Goal: Navigation & Orientation: Find specific page/section

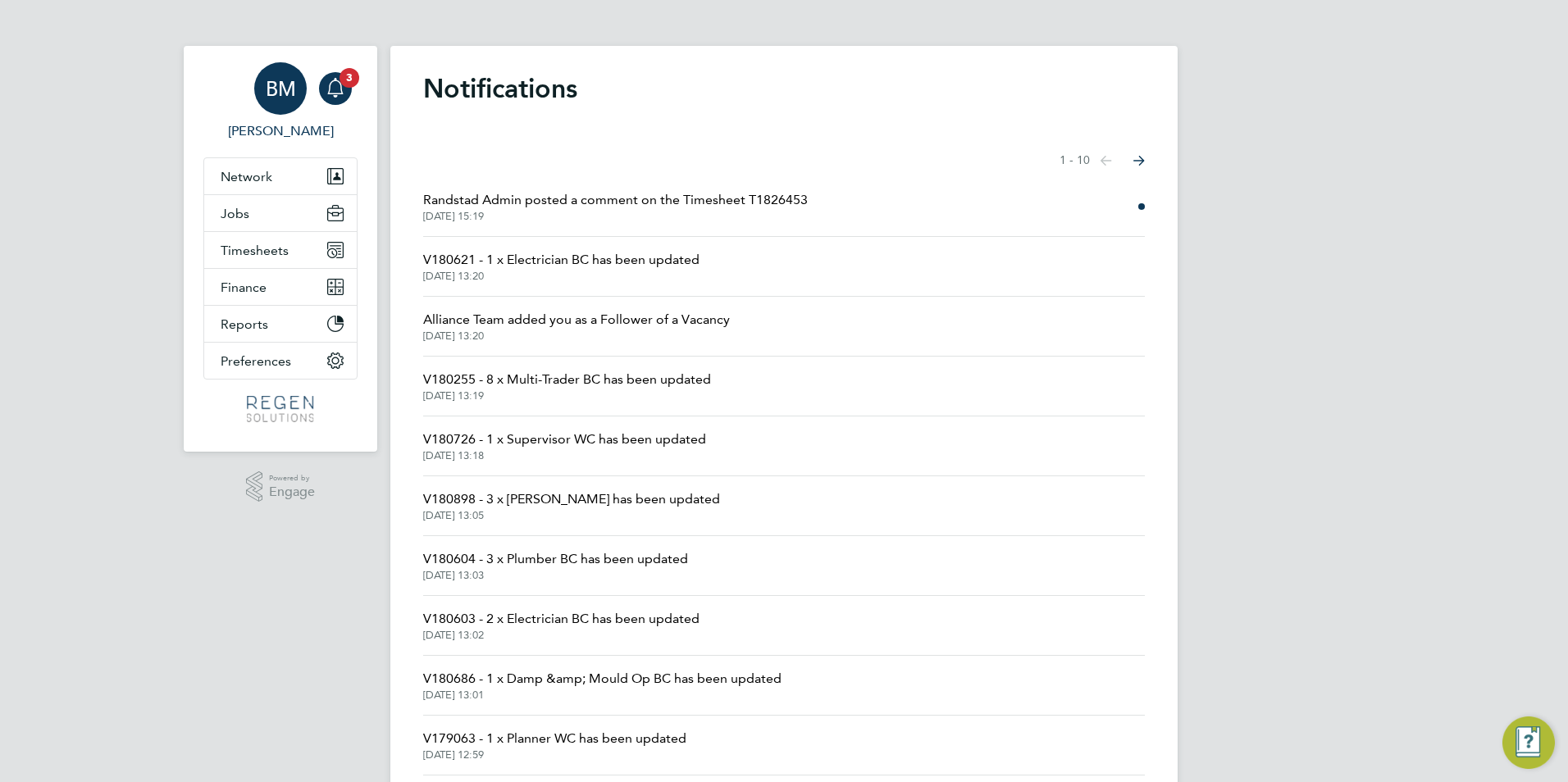
click at [356, 88] on link "BM Billy Mcnamara" at bounding box center [280, 101] width 154 height 79
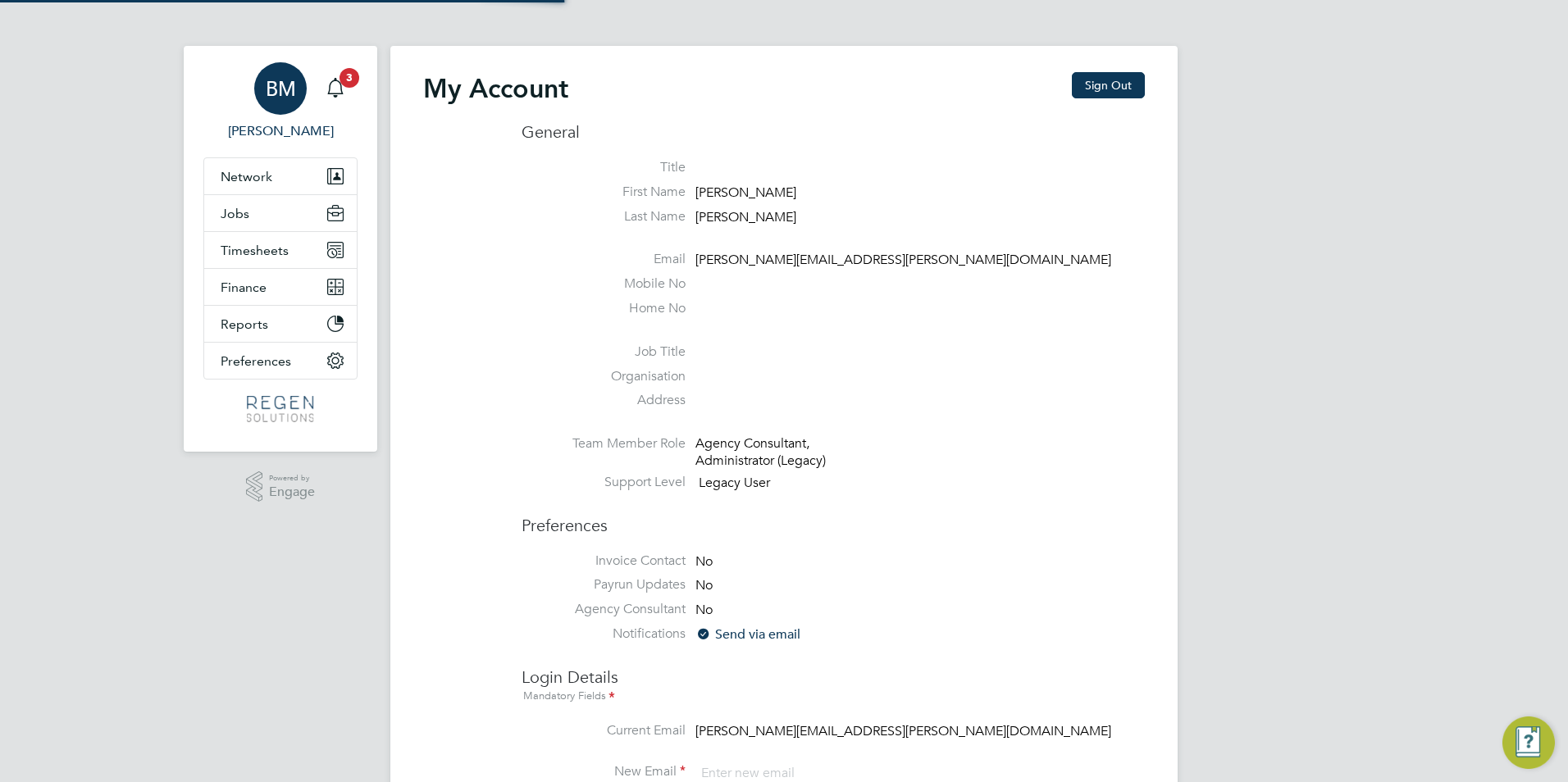
type input "billy.mcnamara@regensolutions.co.uk"
click at [332, 98] on svg-icon "Main navigation" at bounding box center [336, 88] width 20 height 20
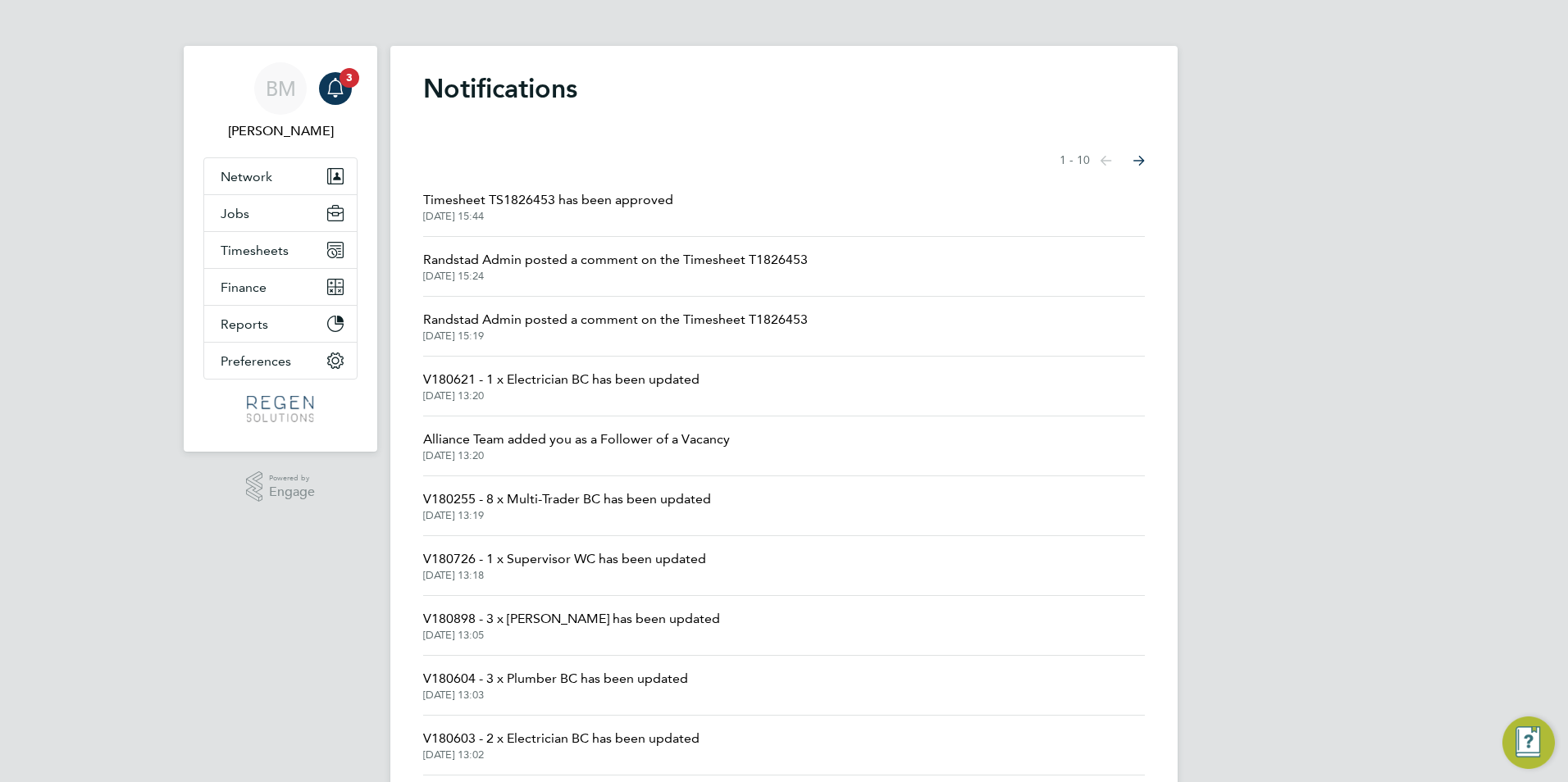
click at [614, 216] on span "25 Sep 2025, 15:44" at bounding box center [548, 217] width 250 height 13
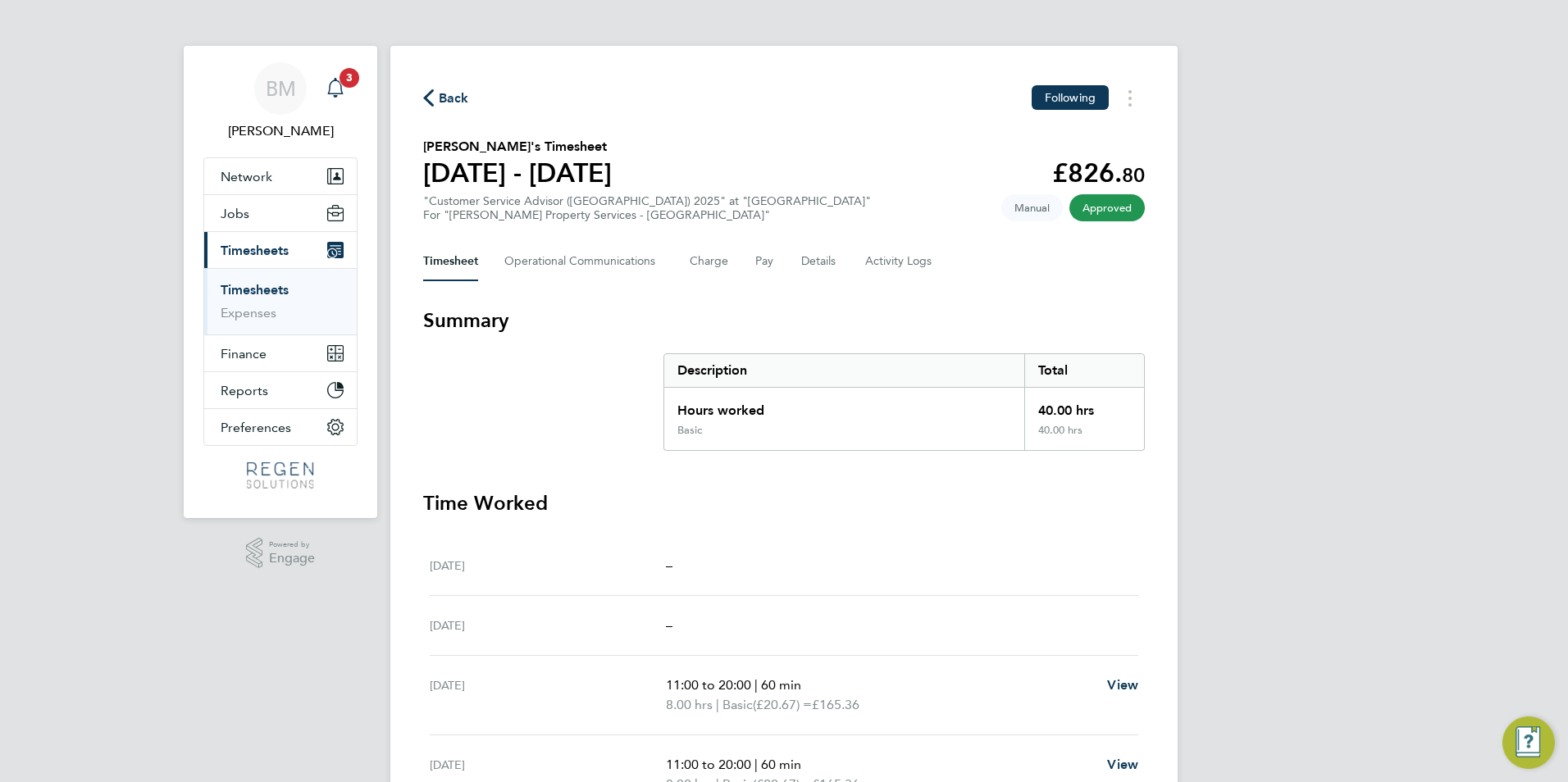
click at [337, 107] on link "Notifications 3" at bounding box center [336, 88] width 33 height 52
